Goal: Information Seeking & Learning: Learn about a topic

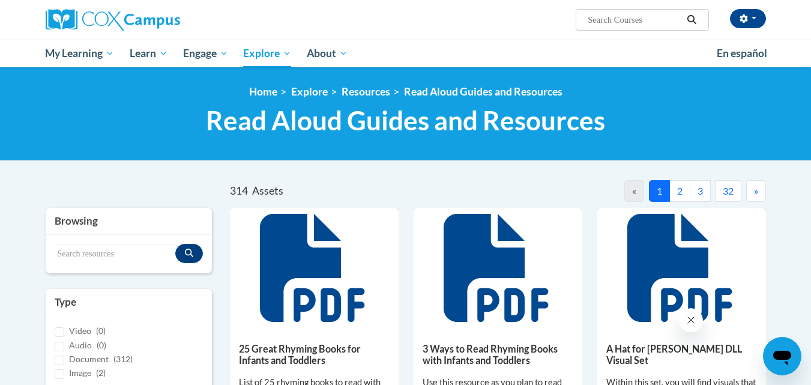
click at [669, 185] on button "2" at bounding box center [679, 191] width 21 height 22
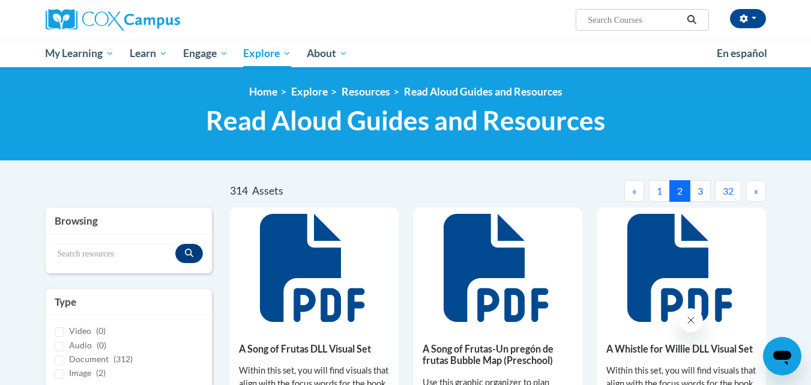
click at [726, 189] on button "32" at bounding box center [728, 191] width 26 height 22
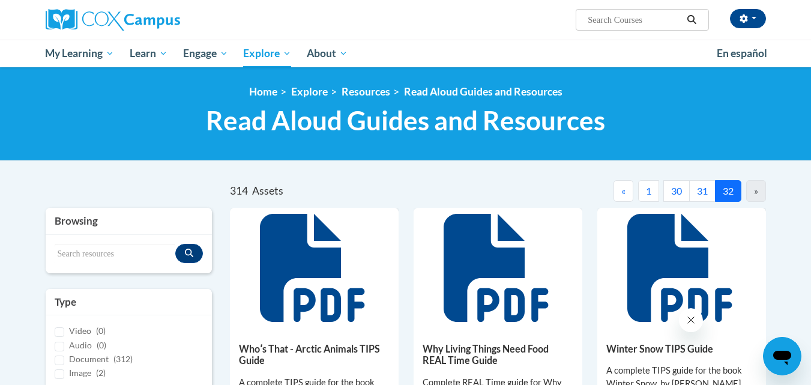
click at [676, 191] on button "30" at bounding box center [676, 191] width 26 height 22
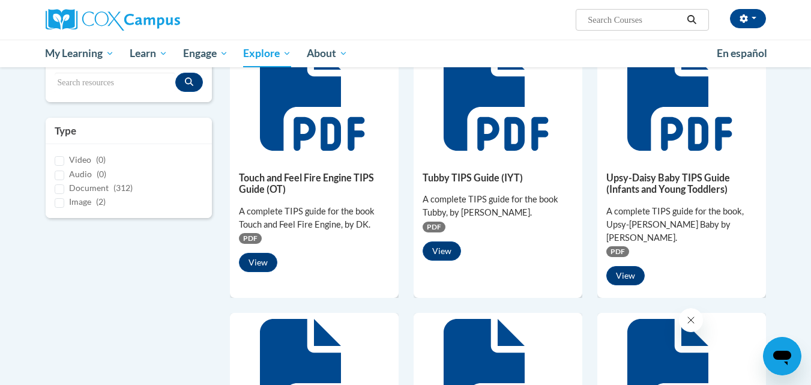
scroll to position [72, 0]
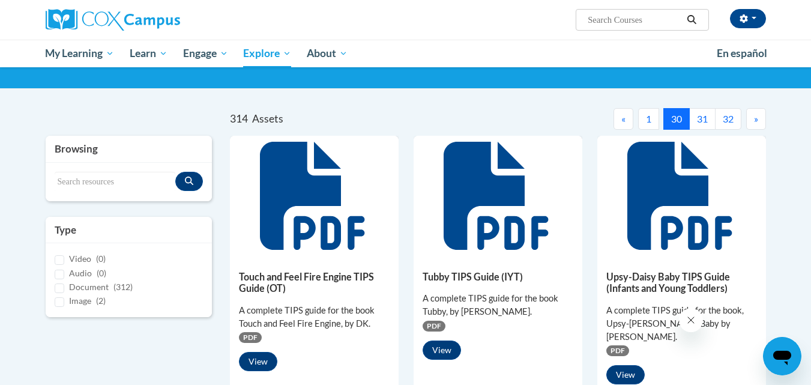
click at [617, 118] on button "«" at bounding box center [623, 119] width 20 height 22
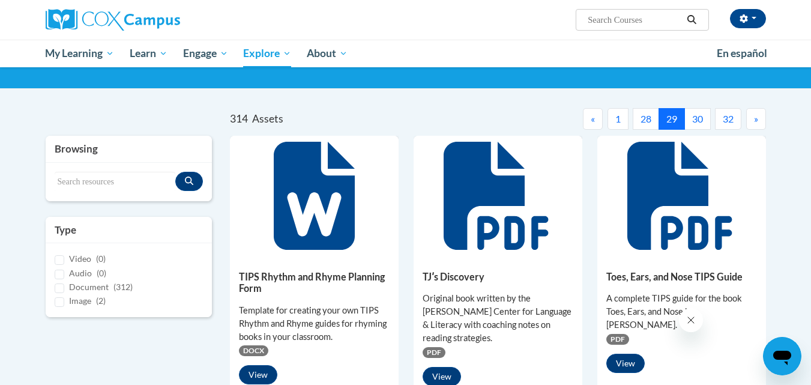
click at [648, 116] on button "28" at bounding box center [646, 119] width 26 height 22
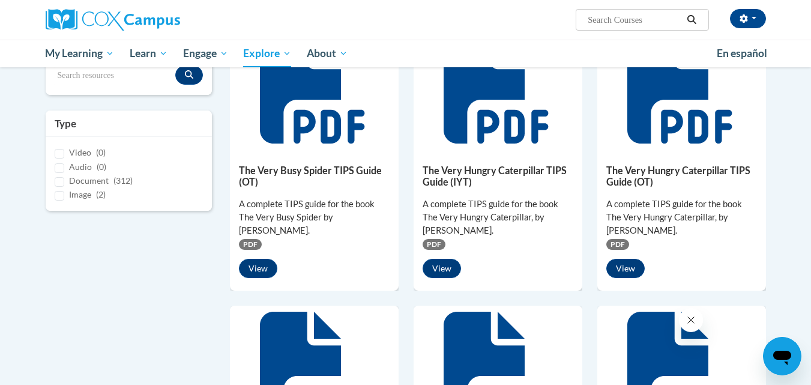
scroll to position [0, 0]
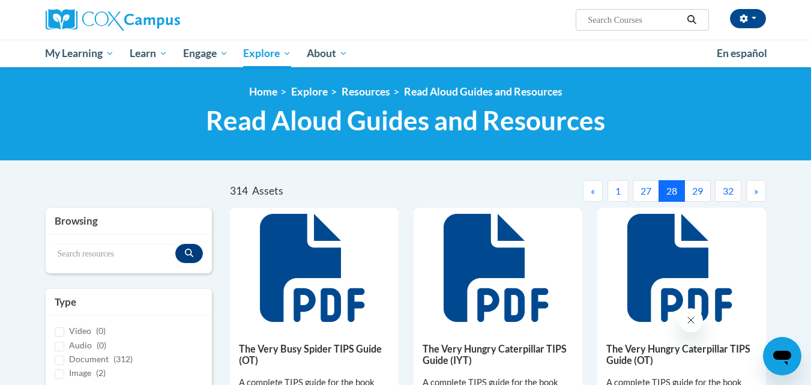
click at [646, 188] on button "27" at bounding box center [646, 191] width 26 height 22
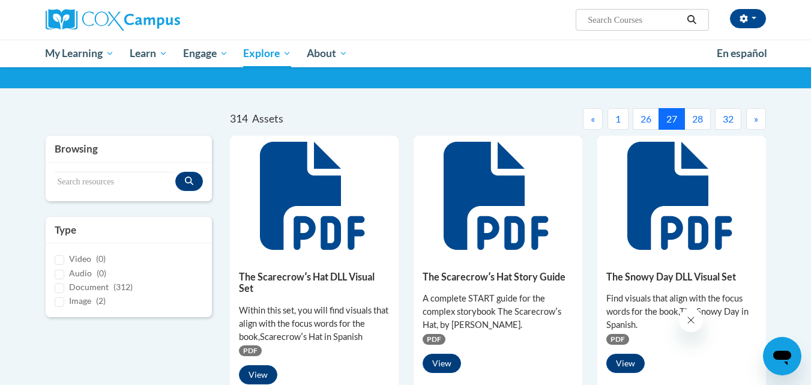
scroll to position [96, 0]
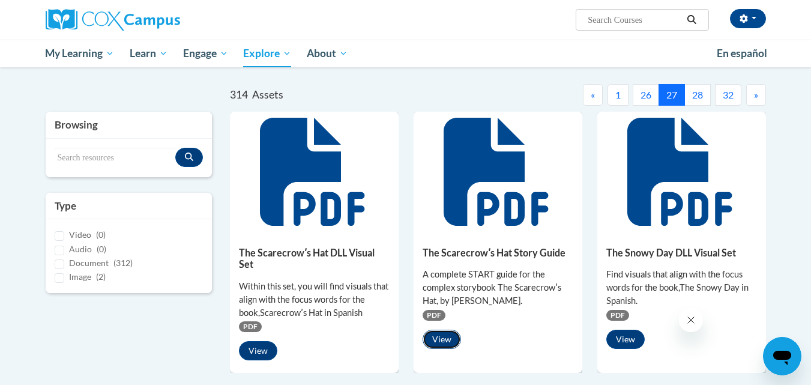
click at [438, 336] on button "View" at bounding box center [442, 339] width 38 height 19
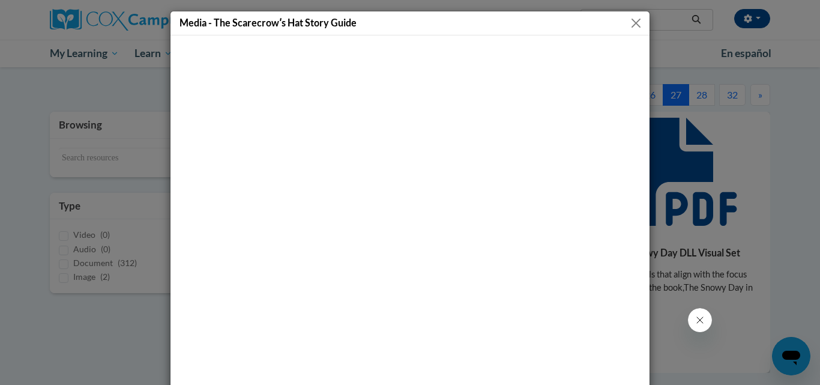
click at [631, 25] on button "Close" at bounding box center [635, 23] width 15 height 15
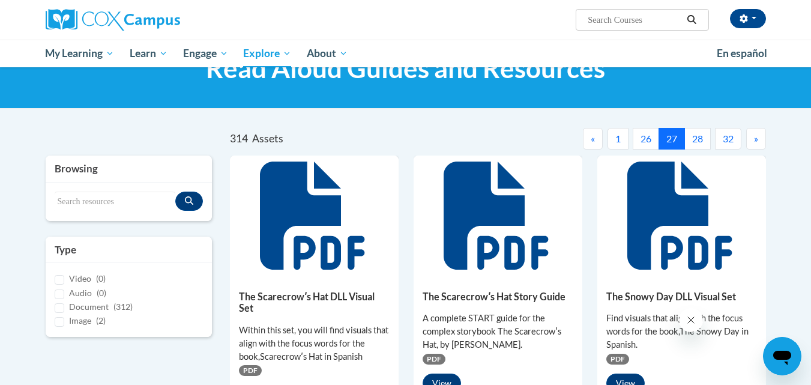
scroll to position [0, 0]
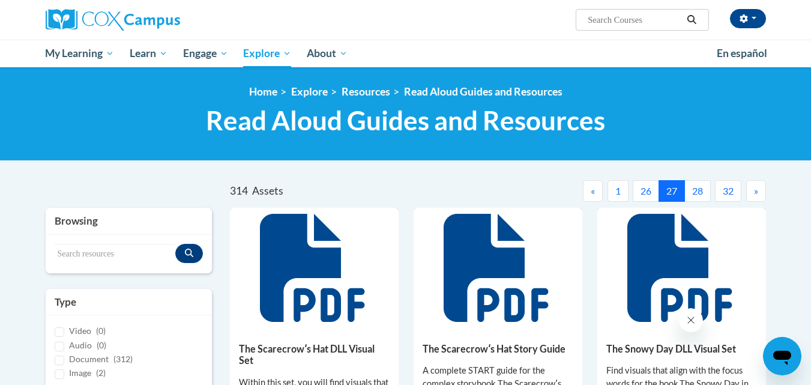
click at [618, 193] on button "1" at bounding box center [617, 191] width 21 height 22
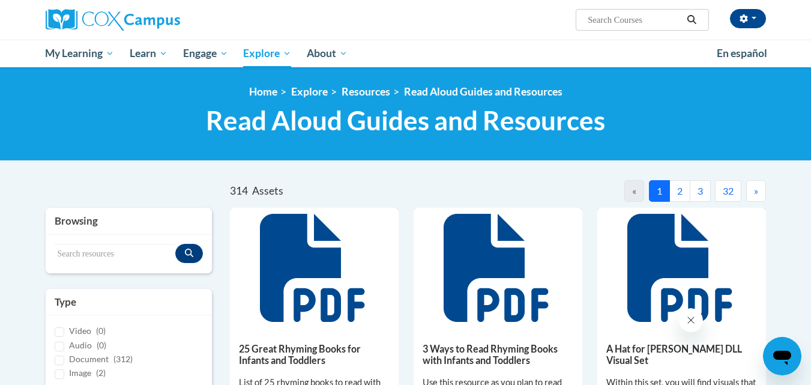
click at [703, 191] on button "3" at bounding box center [700, 191] width 21 height 22
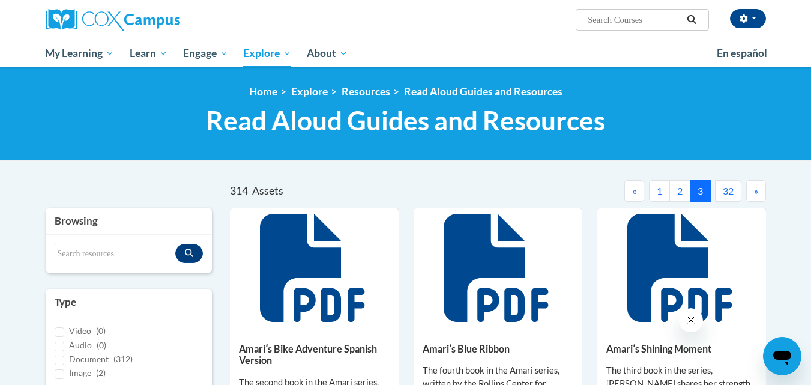
click at [756, 189] on span "»" at bounding box center [756, 190] width 4 height 11
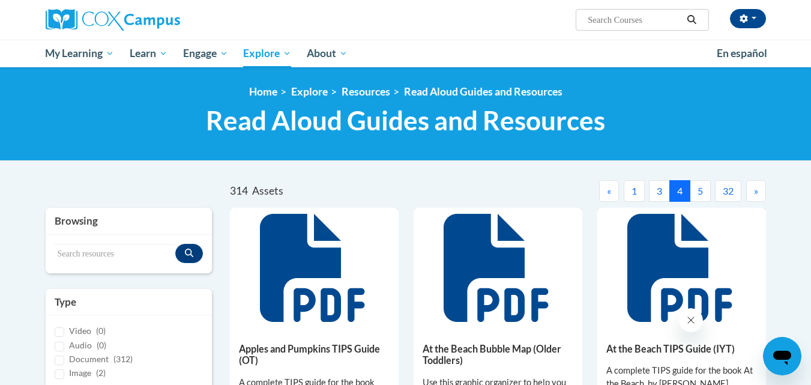
click at [756, 189] on span "»" at bounding box center [756, 190] width 4 height 11
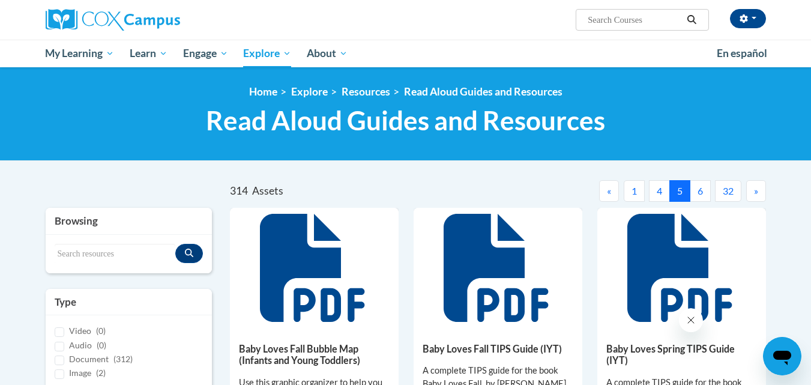
click at [756, 189] on span "»" at bounding box center [756, 190] width 4 height 11
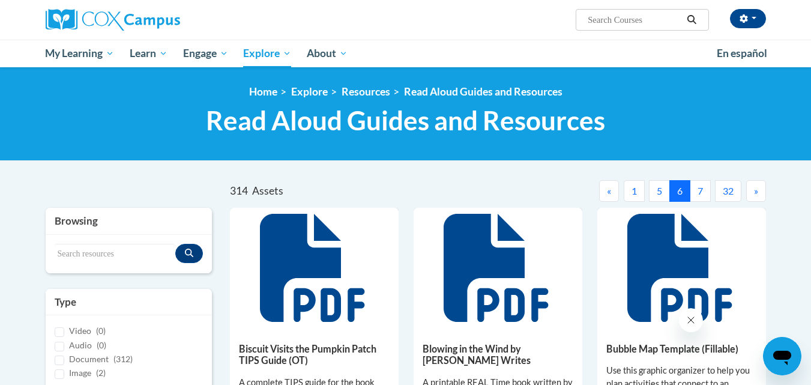
click at [756, 189] on span "»" at bounding box center [756, 190] width 4 height 11
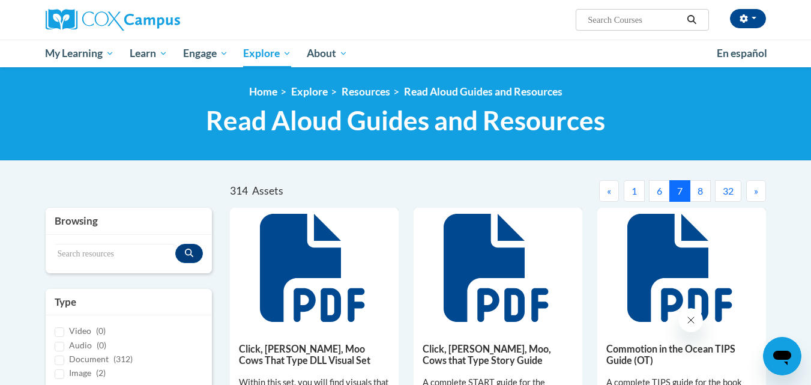
click at [756, 189] on span "»" at bounding box center [756, 190] width 4 height 11
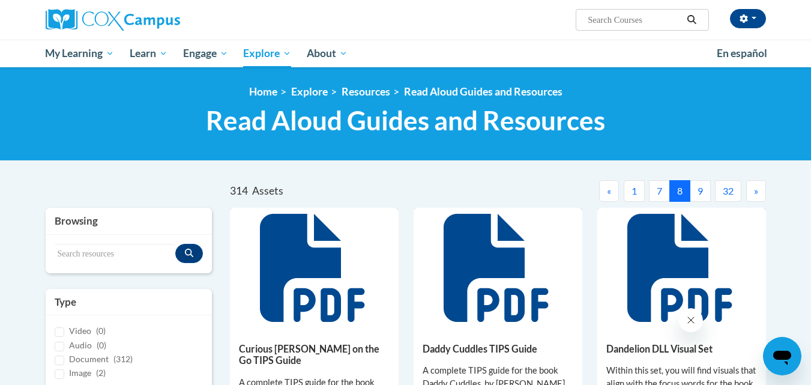
click at [756, 189] on span "»" at bounding box center [756, 190] width 4 height 11
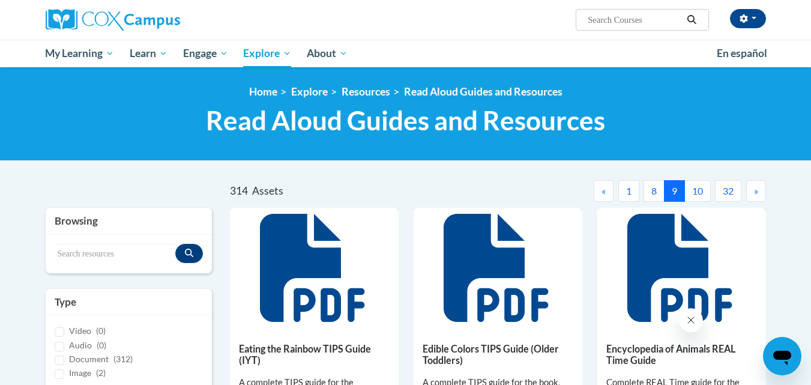
click at [756, 189] on span "»" at bounding box center [756, 190] width 4 height 11
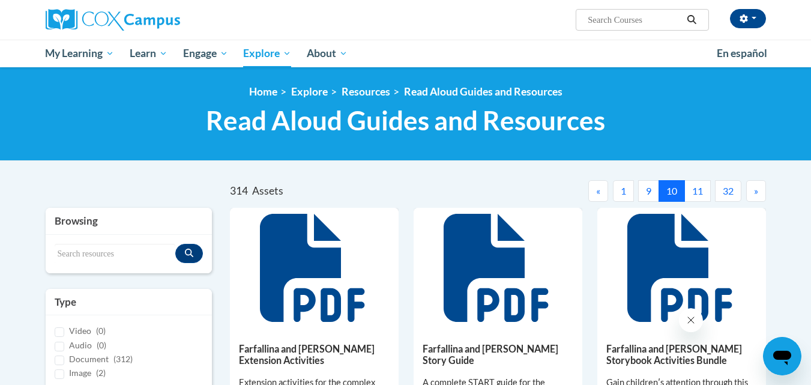
click at [756, 189] on span "»" at bounding box center [756, 190] width 4 height 11
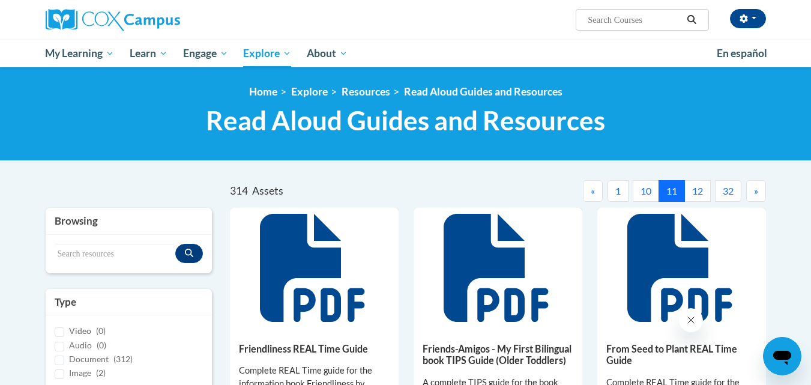
click at [593, 194] on button "«" at bounding box center [593, 191] width 20 height 22
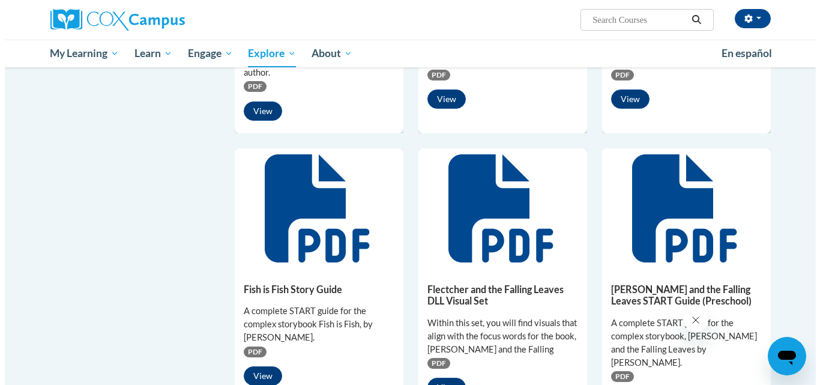
scroll to position [648, 0]
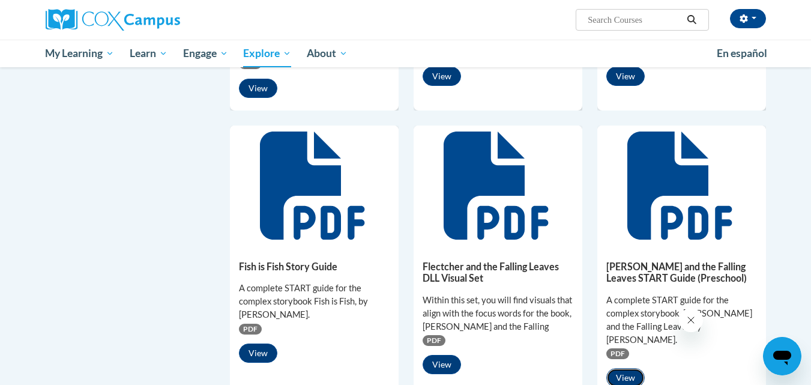
click at [625, 368] on button "View" at bounding box center [625, 377] width 38 height 19
